Goal: Find specific page/section: Find specific page/section

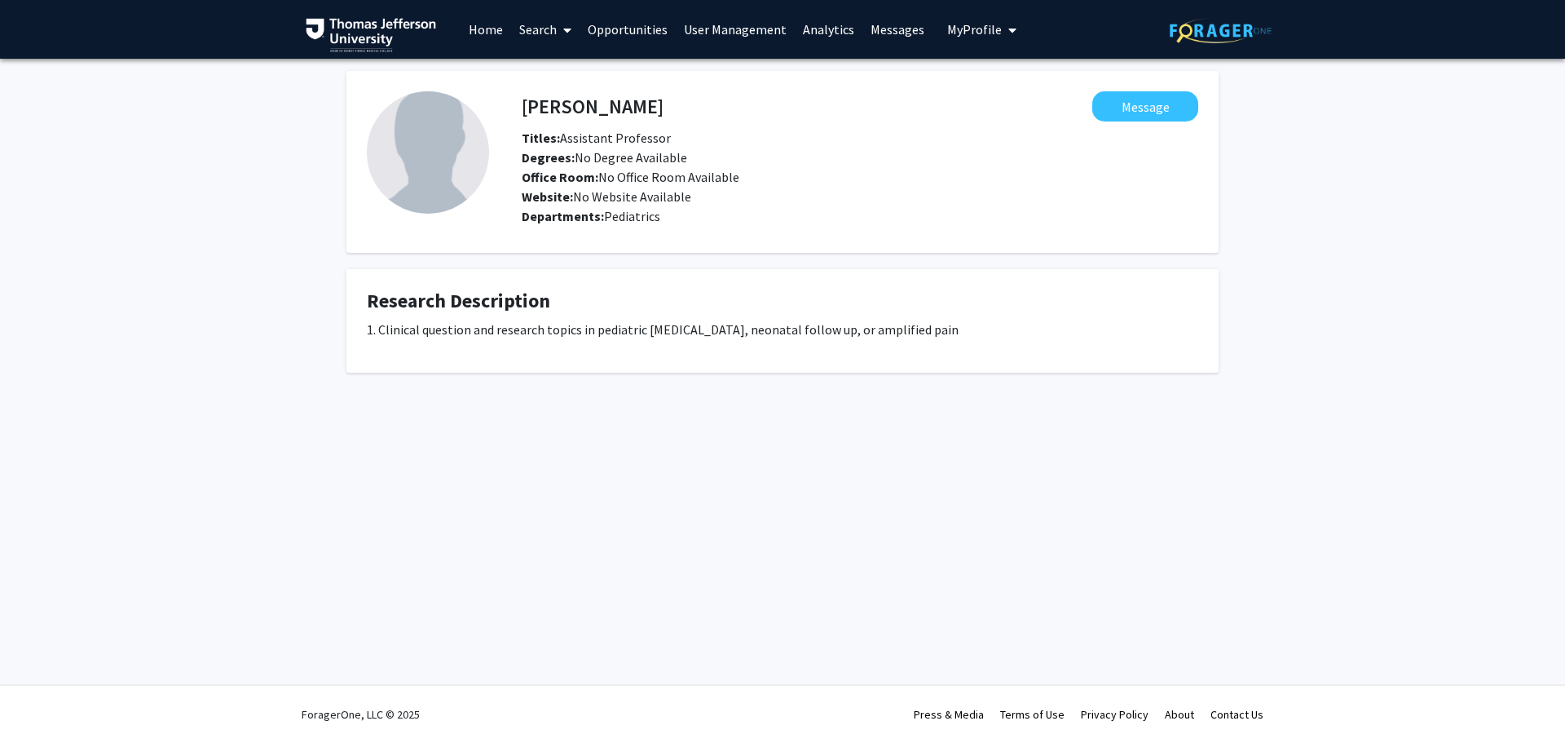
click at [542, 31] on link "Search" at bounding box center [545, 29] width 68 height 57
click at [568, 71] on span "Faculty/Staff" at bounding box center [571, 75] width 120 height 33
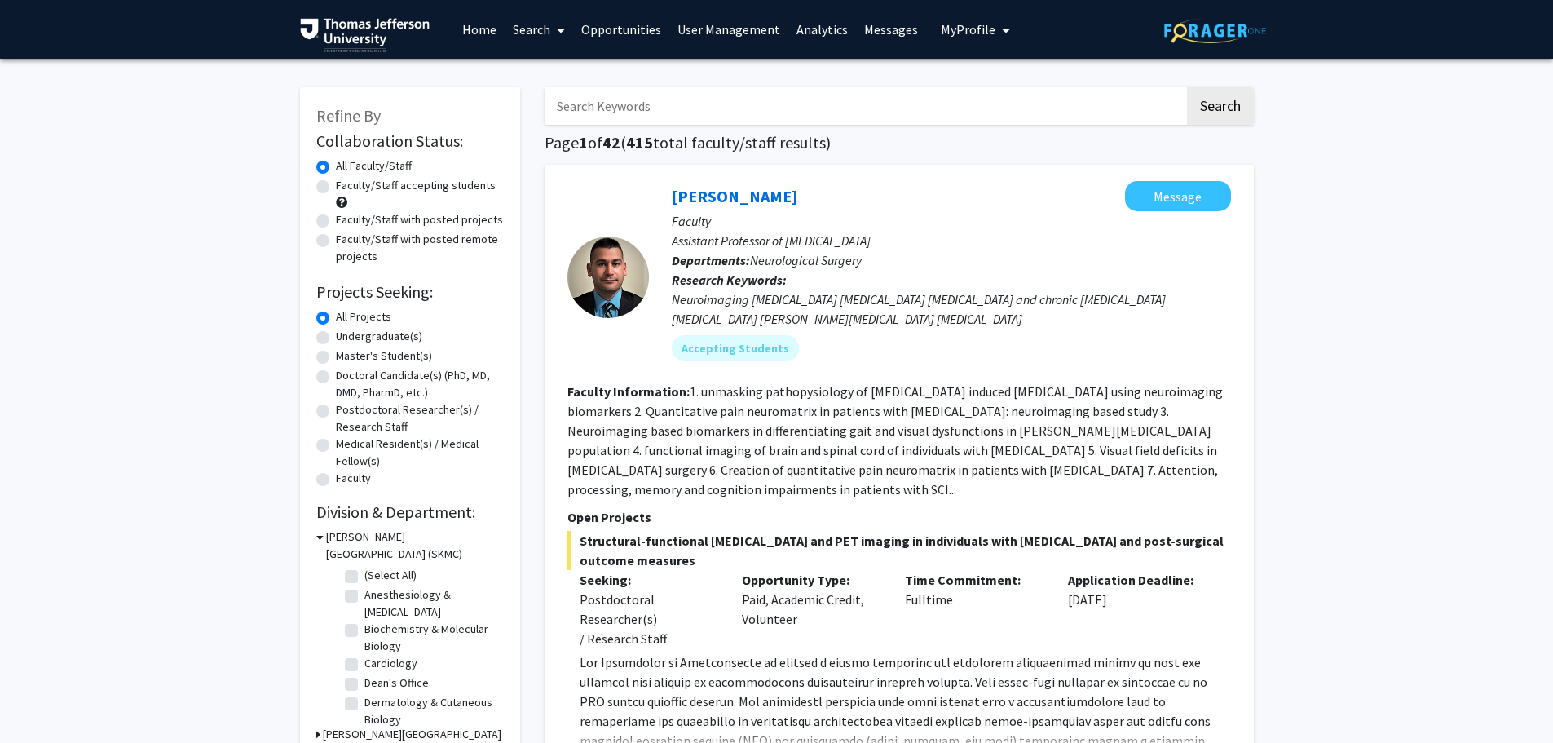
click at [713, 104] on input "Search Keywords" at bounding box center [865, 105] width 640 height 37
type input "[PERSON_NAME]"
click at [1187, 87] on button "Search" at bounding box center [1220, 105] width 67 height 37
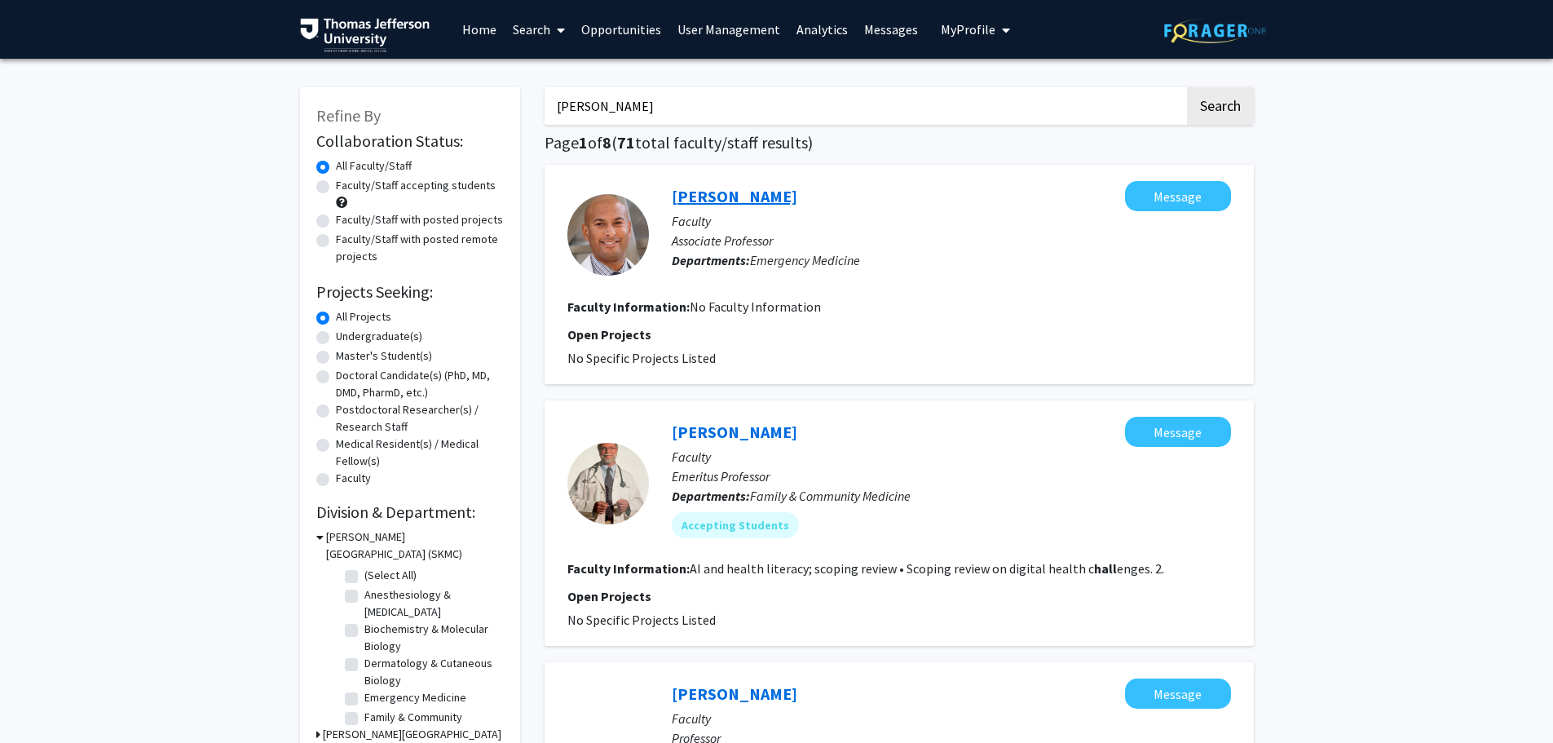
click at [729, 192] on link "[PERSON_NAME]" at bounding box center [735, 196] width 126 height 20
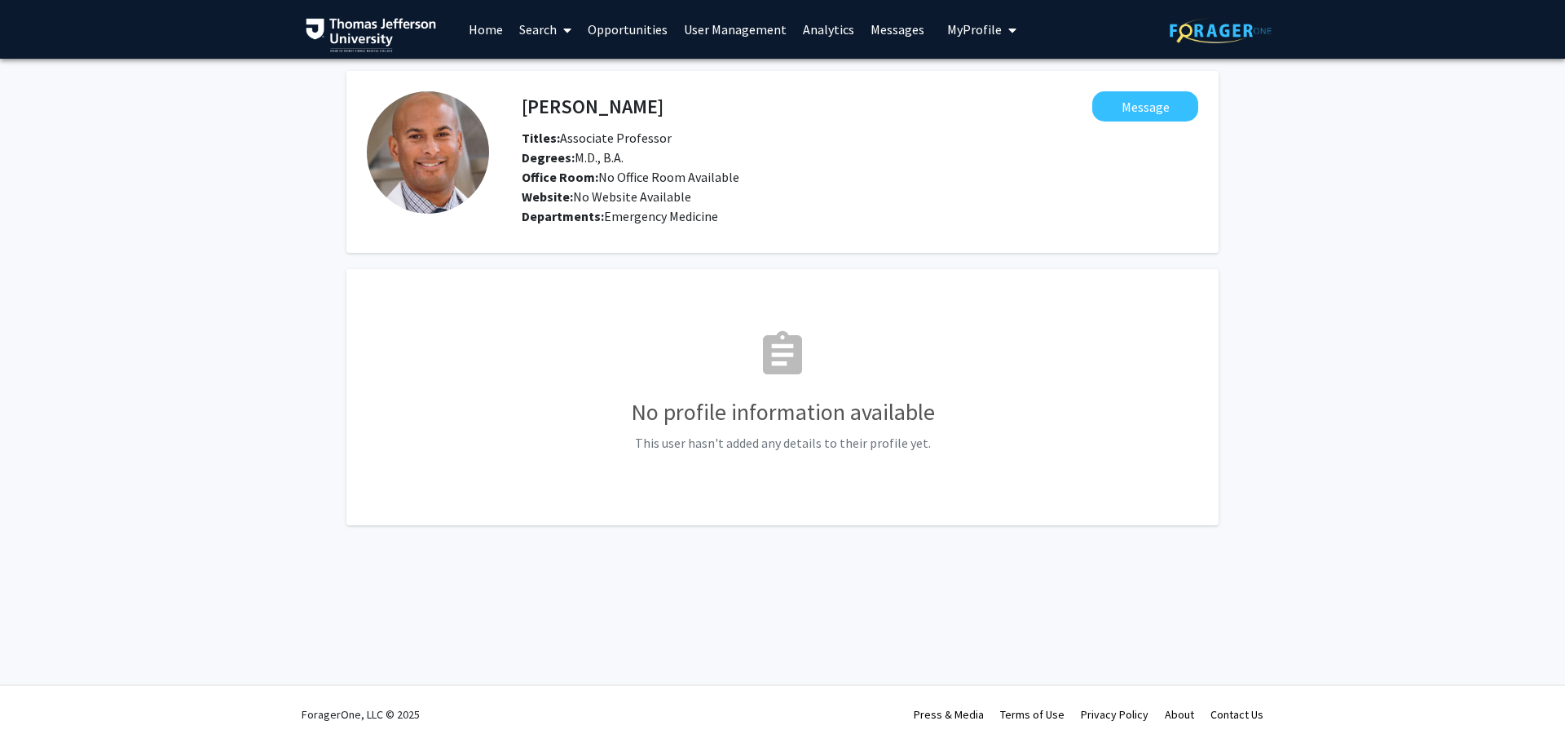
click at [489, 31] on link "Home" at bounding box center [486, 29] width 51 height 57
